Goal: Information Seeking & Learning: Learn about a topic

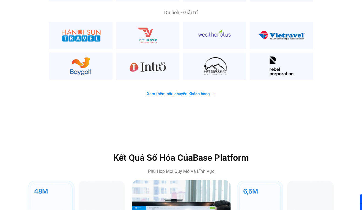
scroll to position [1477, 0]
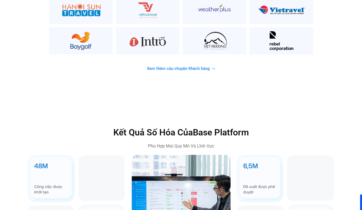
click at [180, 66] on span "Xem thêm câu chuyện Khách hàng" at bounding box center [178, 68] width 63 height 4
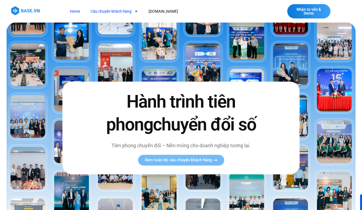
click at [117, 9] on link "Câu chuyện khách hàng" at bounding box center [114, 11] width 56 height 10
click at [107, 13] on link "Câu chuyện khách hàng" at bounding box center [114, 11] width 56 height 10
click at [136, 11] on icon "Menu" at bounding box center [136, 11] width 2 height 1
click at [180, 162] on span "Xem toàn bộ câu chuyện khách hàng" at bounding box center [178, 160] width 67 height 4
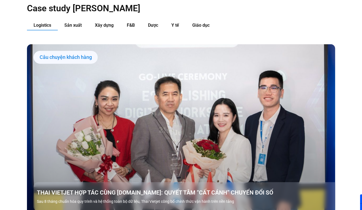
scroll to position [476, 0]
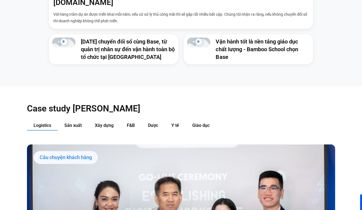
click at [177, 123] on span "Y tế" at bounding box center [176, 125] width 8 height 5
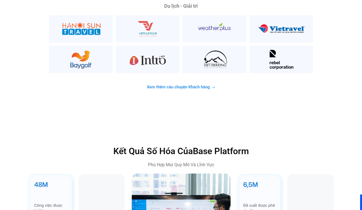
scroll to position [1527, 0]
